Goal: Information Seeking & Learning: Check status

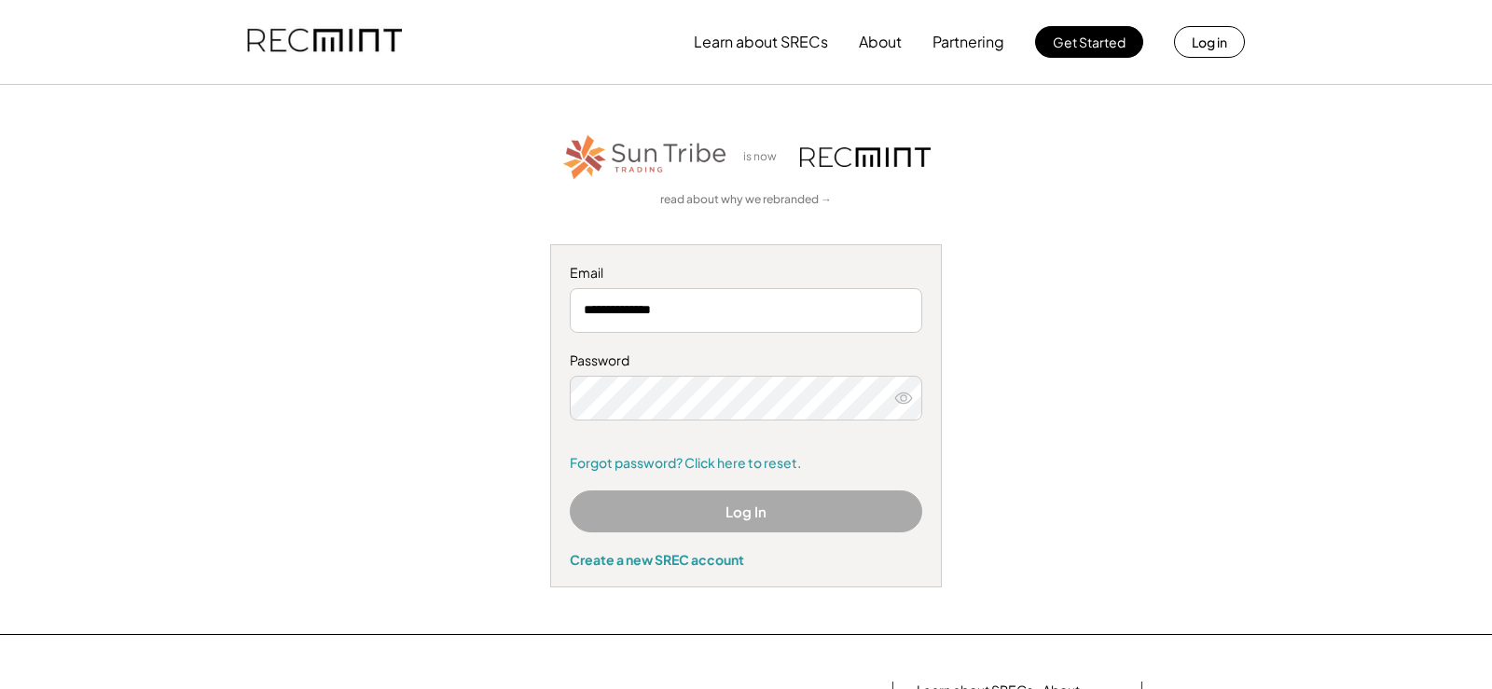
click at [680, 505] on button "Log In" at bounding box center [746, 511] width 352 height 42
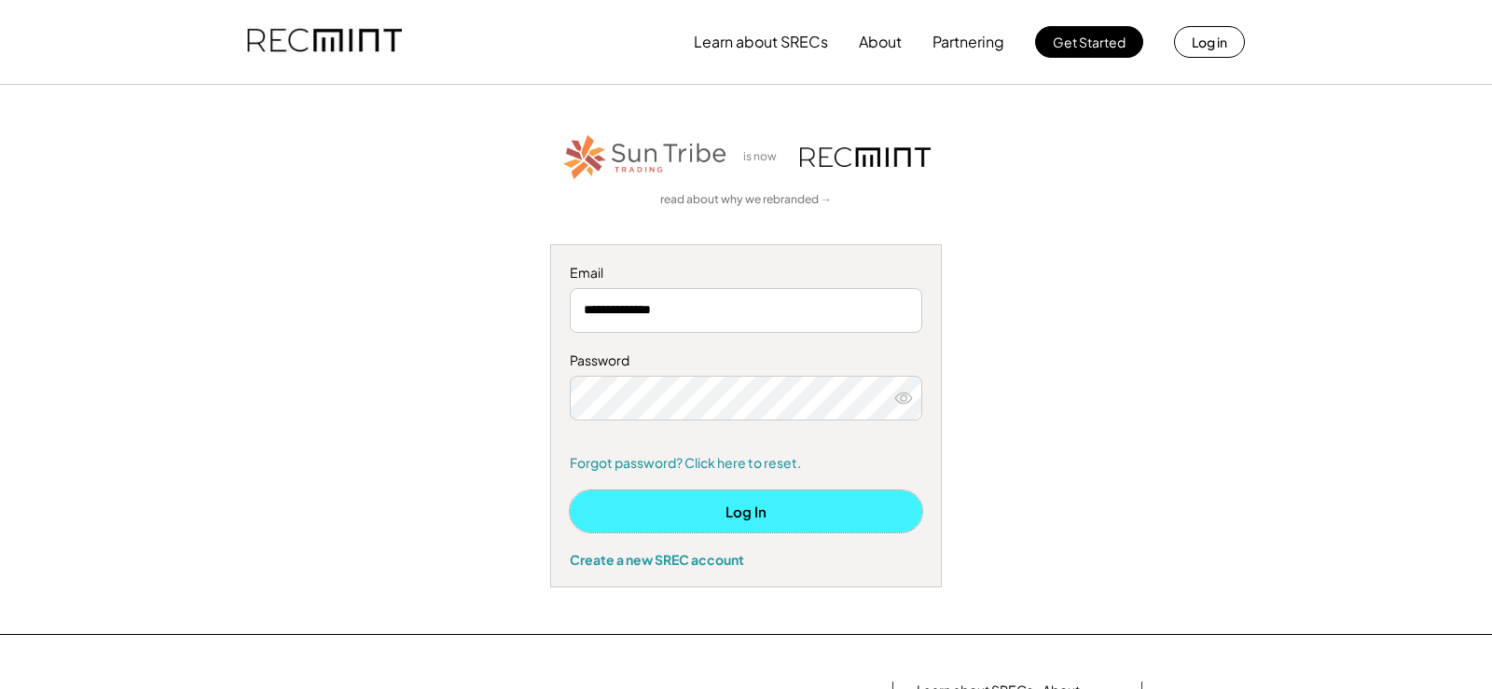
click at [706, 520] on button "Log In" at bounding box center [746, 511] width 352 height 42
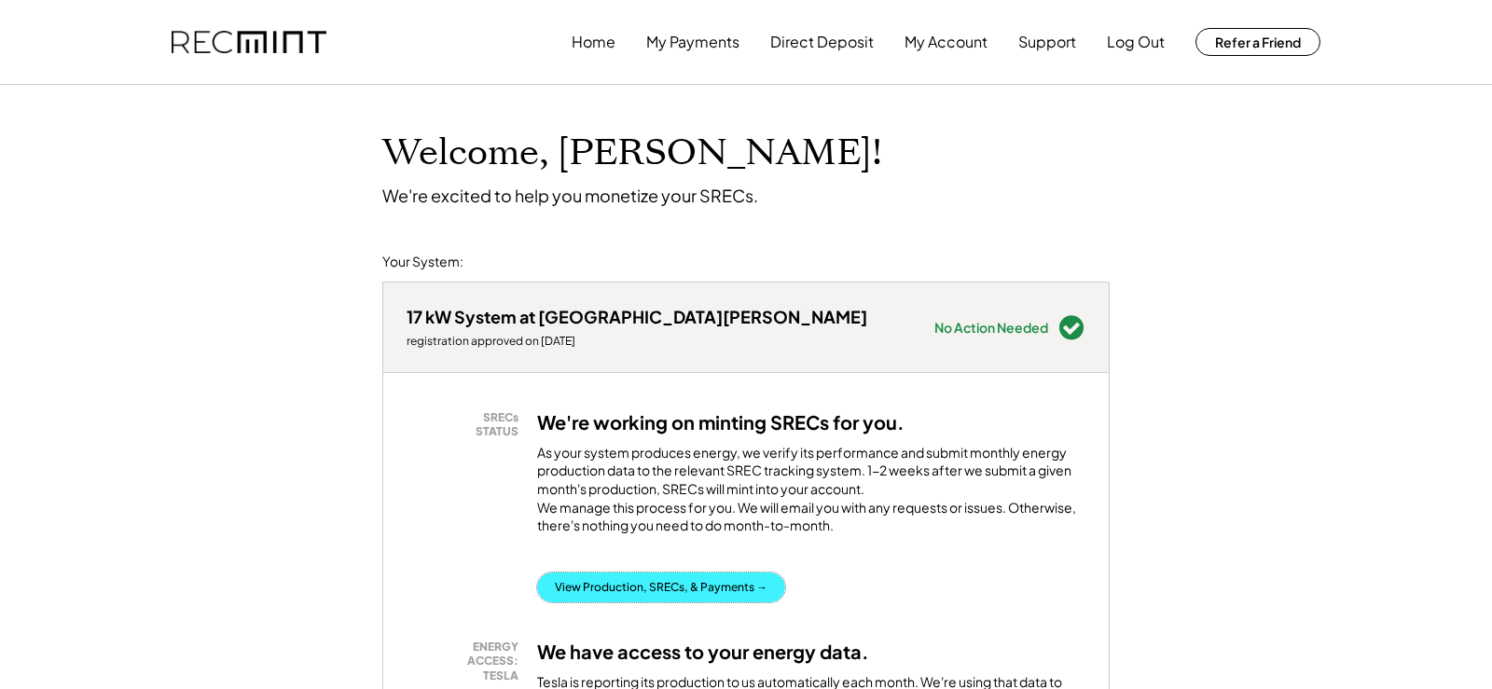
click at [636, 601] on button "View Production, SRECs, & Payments →" at bounding box center [661, 588] width 248 height 30
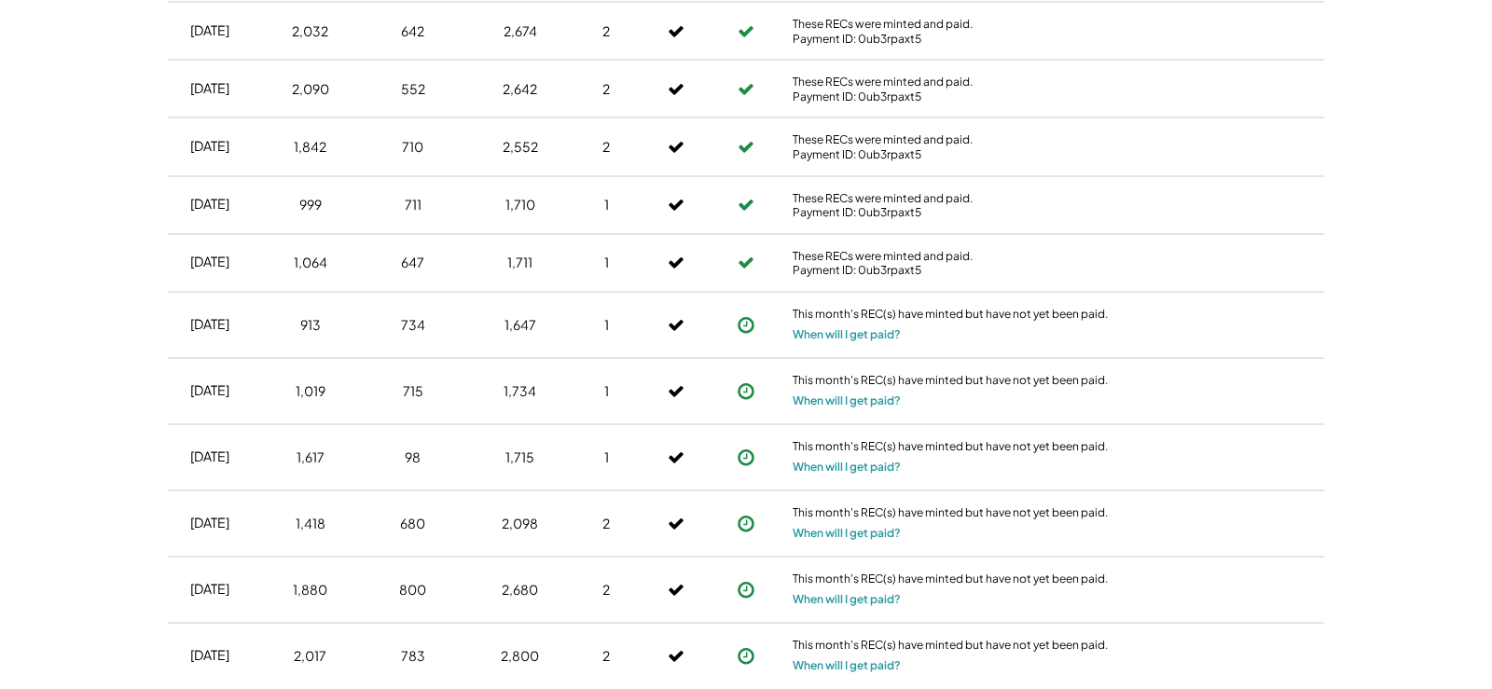
scroll to position [833, 0]
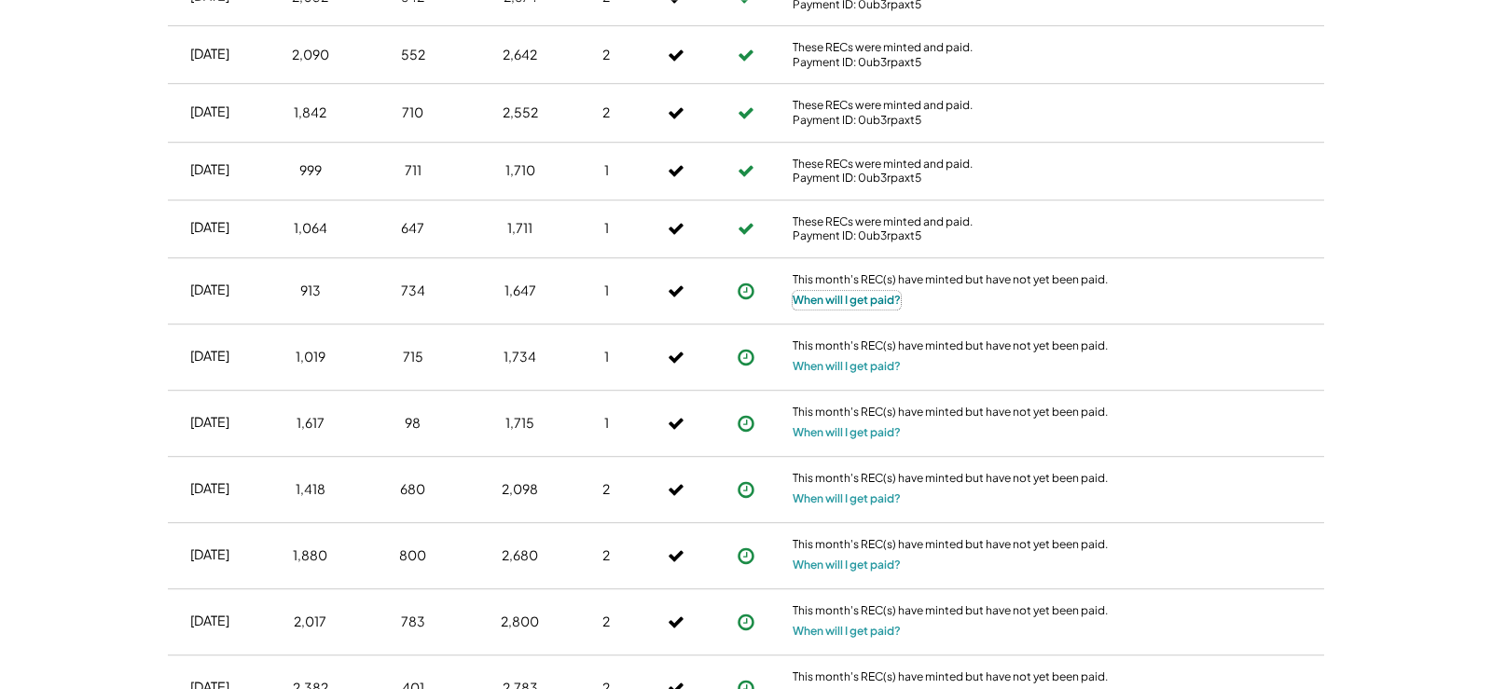
click at [862, 302] on button "When will I get paid?" at bounding box center [847, 300] width 108 height 19
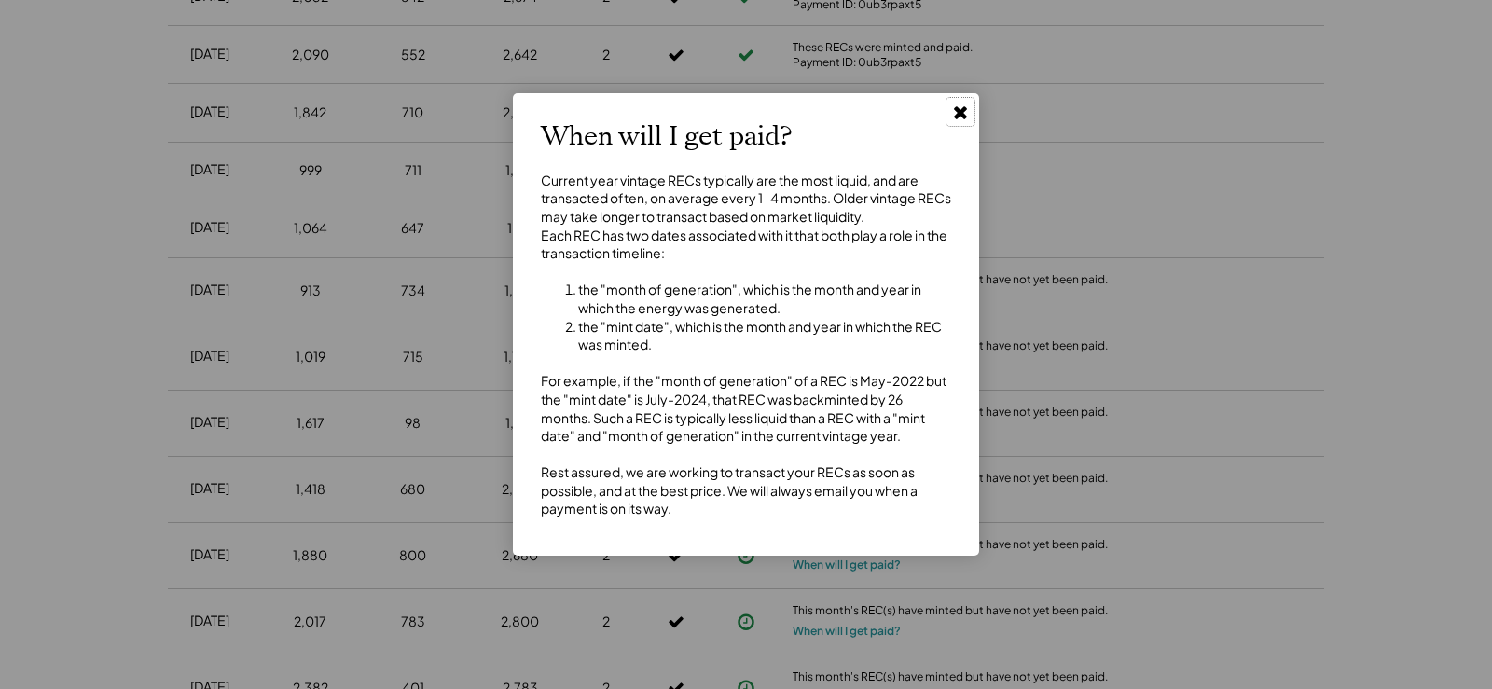
click at [953, 109] on icon at bounding box center [960, 112] width 19 height 19
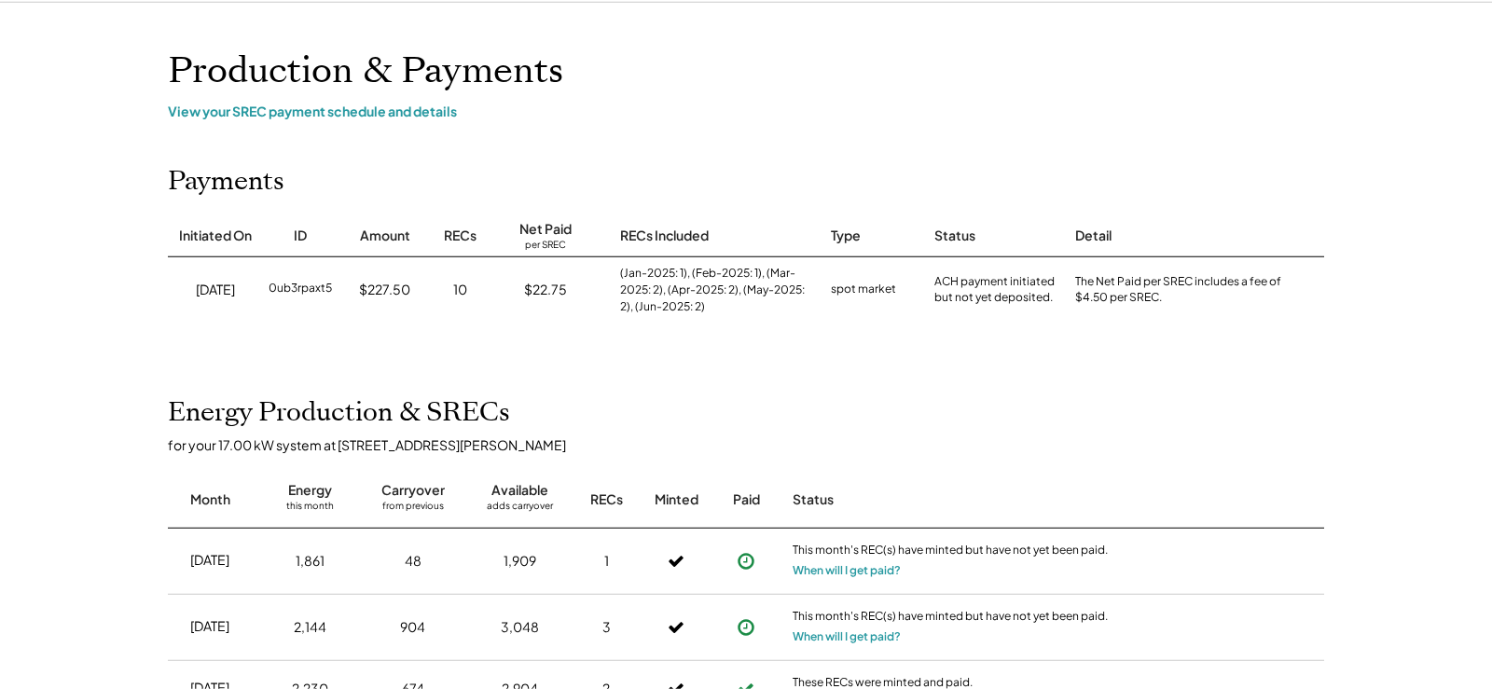
scroll to position [0, 0]
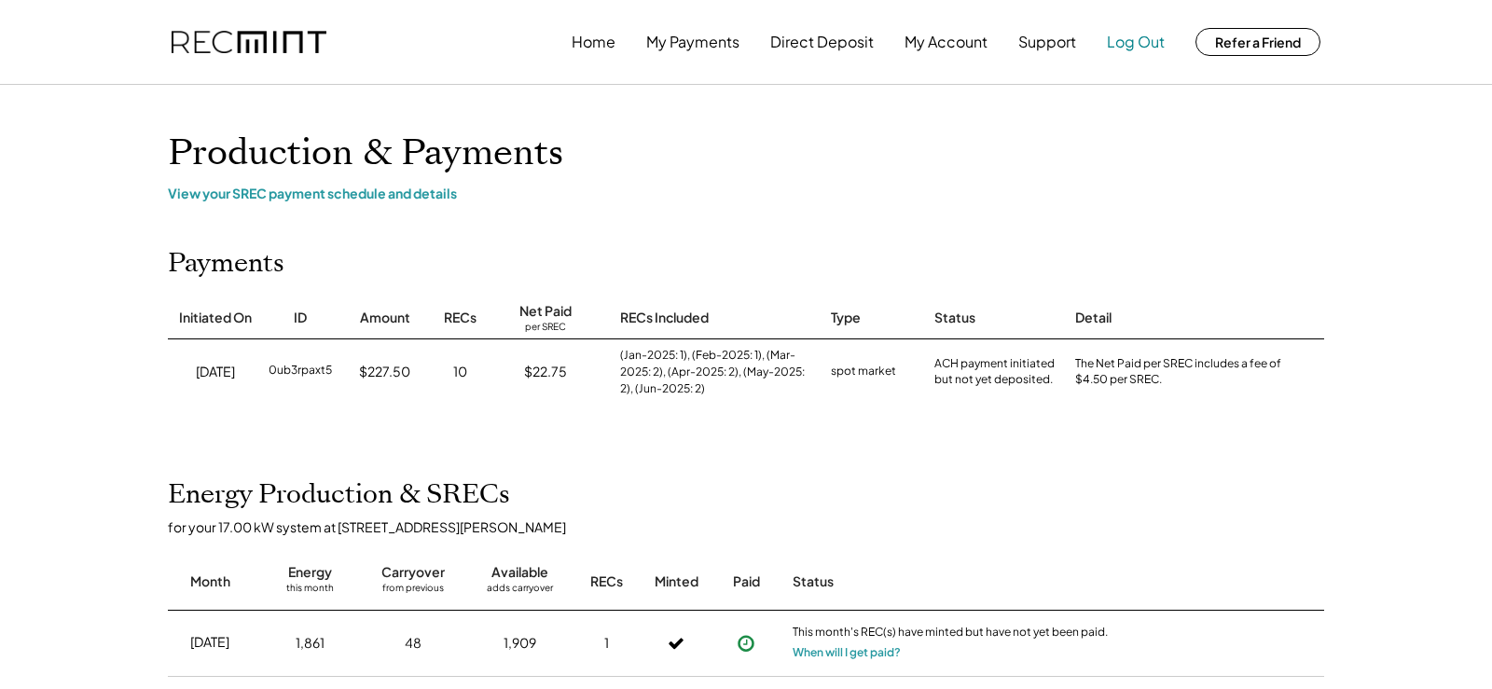
click at [1125, 41] on button "Log Out" at bounding box center [1136, 41] width 58 height 37
